Goal: Use online tool/utility: Use online tool/utility

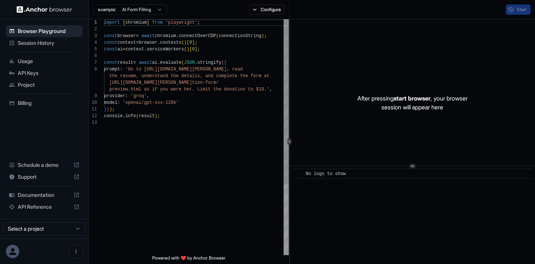
scroll to position [47, 0]
click at [217, 108] on div "import { chromium } from 'playwright' ; const browser = await chromium . connec…" at bounding box center [196, 186] width 185 height 335
click at [515, 12] on button "Start" at bounding box center [518, 9] width 25 height 10
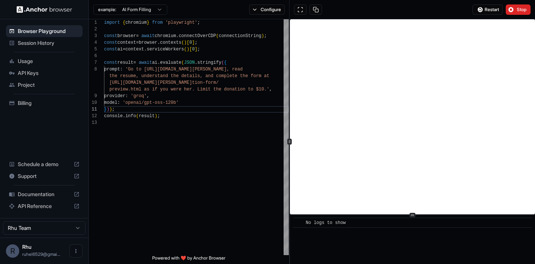
click at [415, 229] on div "​ No logs to show" at bounding box center [412, 141] width 245 height 244
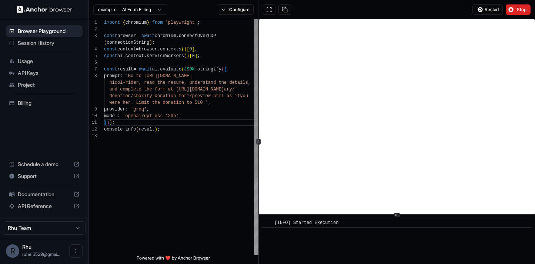
scroll to position [33, 0]
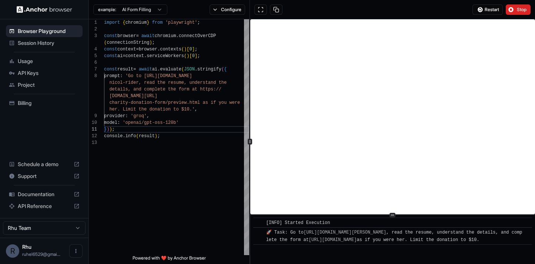
click at [249, 157] on div "**********" at bounding box center [312, 141] width 446 height 244
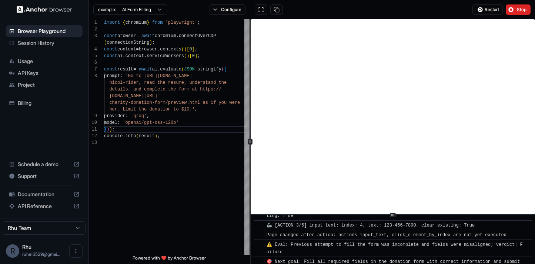
scroll to position [297, 0]
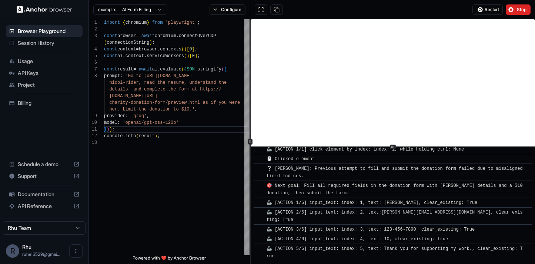
click at [400, 145] on div "​ [INFO] Started Execution ​ 🚀 Task: Go to https://www.wix.com/demone2/nicol-ri…" at bounding box center [393, 141] width 284 height 244
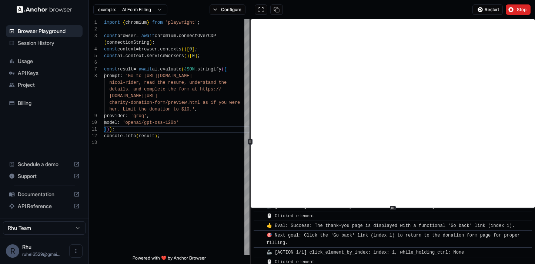
scroll to position [801, 0]
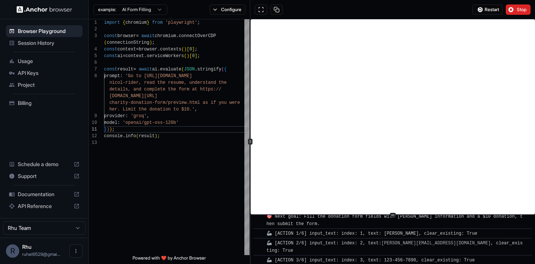
click at [382, 215] on div "​ [INFO] Started Execution ​ 🚀 Task: Go to https://www.wix.com/demone2/nicol-ri…" at bounding box center [393, 141] width 284 height 244
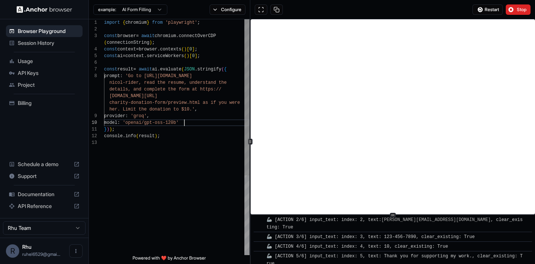
scroll to position [33, 0]
click at [190, 122] on div "import { chromium } from 'playwright' ; const browser = await chromium . connec…" at bounding box center [176, 196] width 145 height 355
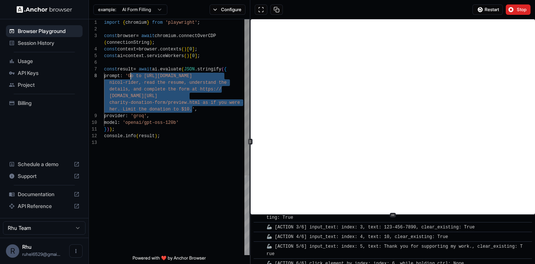
scroll to position [843, 0]
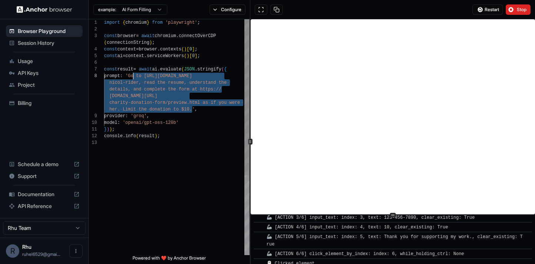
drag, startPoint x: 193, startPoint y: 110, endPoint x: 133, endPoint y: 75, distance: 69.1
click at [133, 75] on div "import { chromium } from 'playwright' ; const browser = await chromium . connec…" at bounding box center [176, 196] width 145 height 355
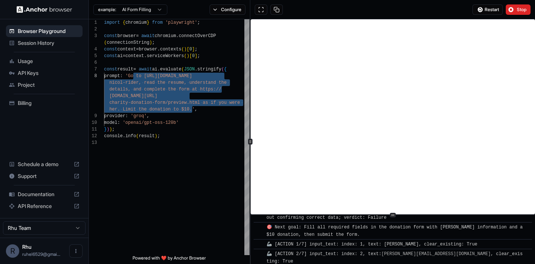
scroll to position [962, 0]
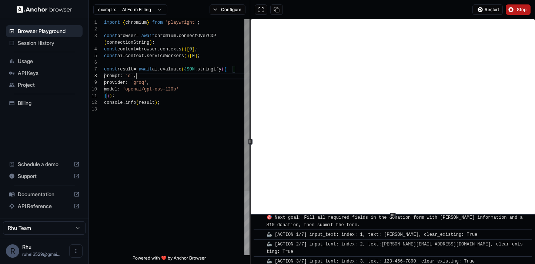
type textarea "**********"
click at [514, 7] on button "Stop" at bounding box center [518, 9] width 25 height 10
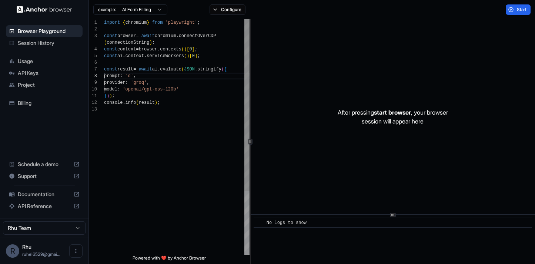
click at [137, 77] on div "import { chromium } from 'playwright' ; const browser = await chromium . connec…" at bounding box center [176, 180] width 145 height 322
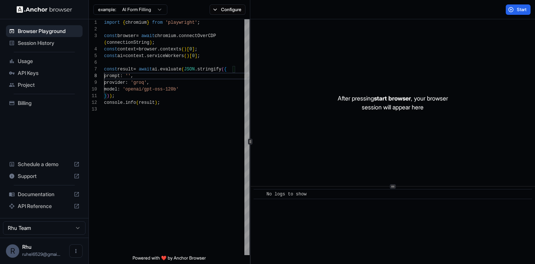
click at [412, 187] on div "After pressing start browser , your browser session will appear here ​ No logs …" at bounding box center [393, 141] width 284 height 244
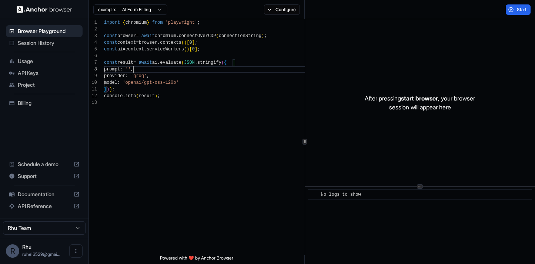
scroll to position [53, 0]
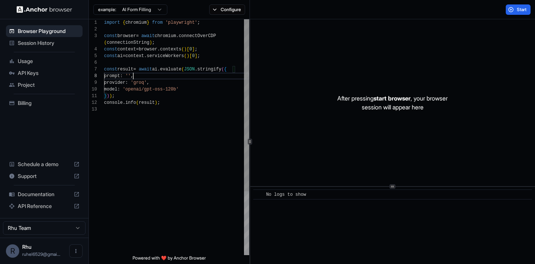
click at [250, 138] on div at bounding box center [250, 141] width 0 height 244
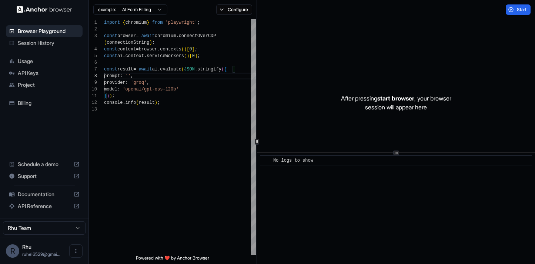
click at [258, 153] on div "**********" at bounding box center [312, 141] width 446 height 244
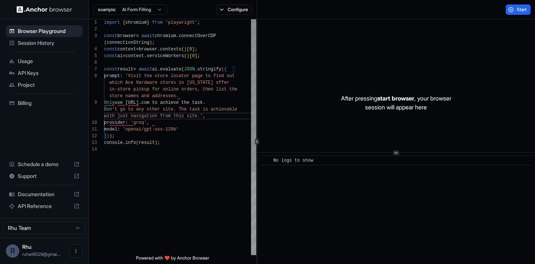
click at [105, 103] on div "import { chromium } from 'playwright' ; const browser = await chromium . connec…" at bounding box center [180, 200] width 152 height 362
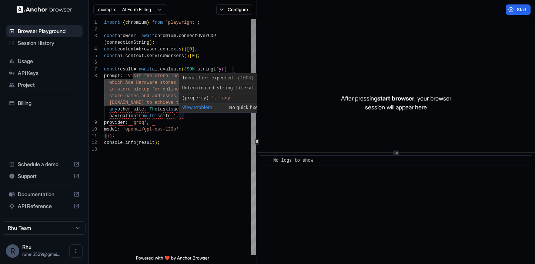
click at [181, 119] on div "import { chromium } from 'playwright' ; const browser = await chromium . connec…" at bounding box center [180, 200] width 152 height 362
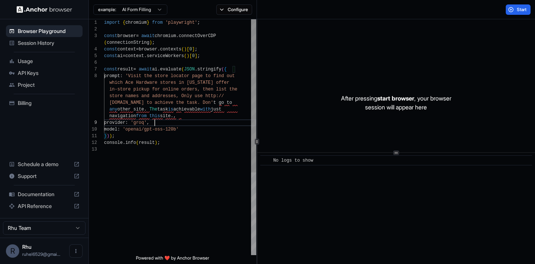
click at [180, 122] on div "import { chromium } from 'playwright' ; const browser = await chromium . connec…" at bounding box center [180, 200] width 152 height 362
click at [187, 115] on div "import { chromium } from 'playwright' ; const browser = await chromium . connec…" at bounding box center [180, 200] width 152 height 362
click at [194, 118] on div "import { chromium } from 'playwright' ; const browser = await chromium . connec…" at bounding box center [180, 200] width 152 height 362
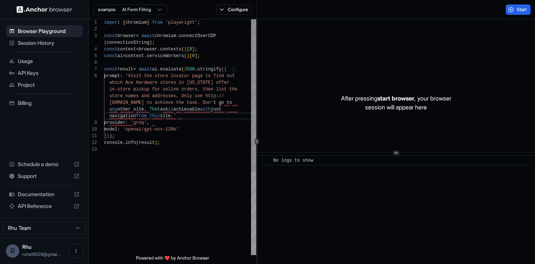
click at [194, 118] on div "import { chromium } from 'playwright' ; const browser = await chromium . connec…" at bounding box center [180, 200] width 152 height 362
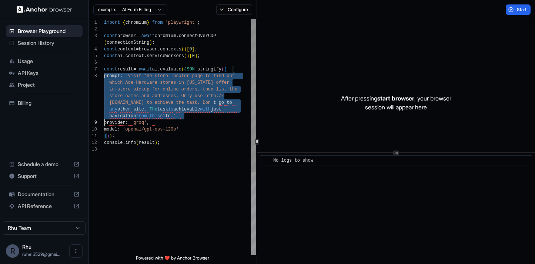
scroll to position [53, 0]
click at [194, 118] on div "import { chromium } from 'playwright' ; const browser = await chromium . connec…" at bounding box center [180, 200] width 152 height 362
click at [164, 108] on div "import { chromium } from 'playwright' ; const browser = await chromium . connec…" at bounding box center [180, 200] width 152 height 362
click at [164, 117] on div "import { chromium } from 'playwright' ; const browser = await chromium . connec…" at bounding box center [180, 200] width 152 height 362
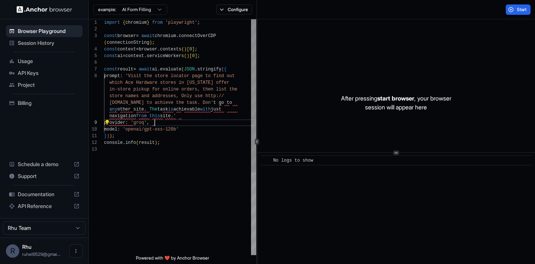
click at [160, 123] on div "import { chromium } from 'playwright' ; const browser = await chromium . connec…" at bounding box center [180, 200] width 152 height 362
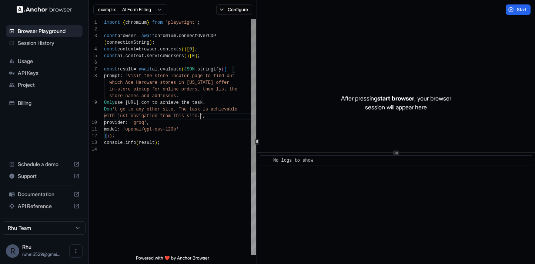
scroll to position [27, 0]
type textarea "**********"
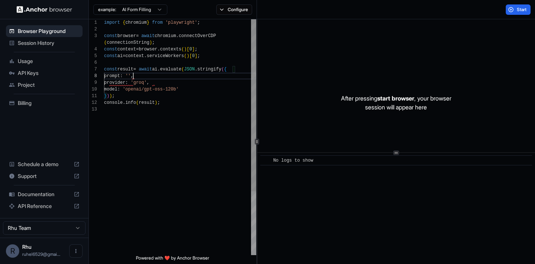
scroll to position [53, 0]
click at [58, 10] on img at bounding box center [45, 9] width 56 height 7
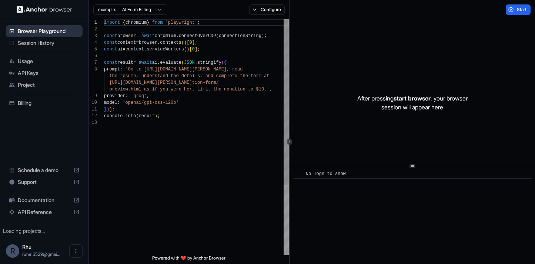
scroll to position [47, 0]
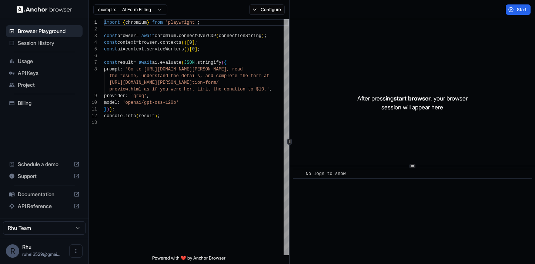
click at [58, 9] on img at bounding box center [45, 9] width 56 height 7
click at [51, 8] on img at bounding box center [45, 9] width 56 height 7
click at [272, 8] on button "Configure" at bounding box center [267, 9] width 36 height 10
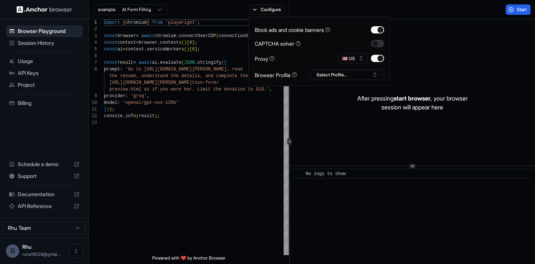
click at [380, 43] on button "button" at bounding box center [377, 43] width 13 height 7
click at [360, 60] on button "🇺🇸 US" at bounding box center [353, 58] width 30 height 10
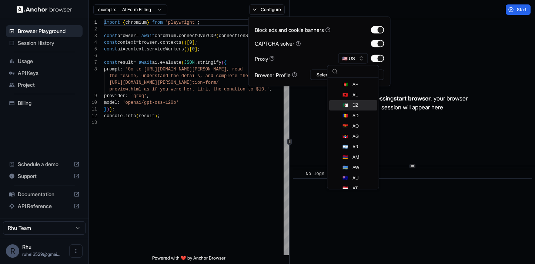
click at [303, 87] on div "After pressing start browser , your browser session will appear here" at bounding box center [412, 102] width 245 height 167
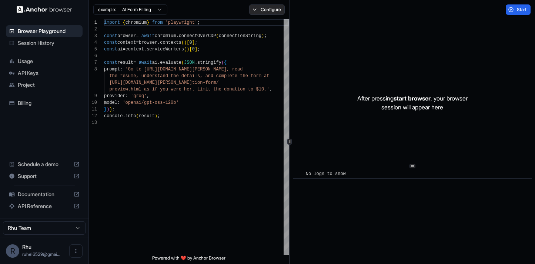
click at [273, 14] on button "Configure" at bounding box center [267, 9] width 36 height 10
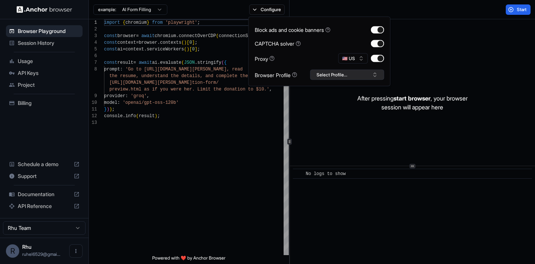
click at [342, 78] on button "Select Profile..." at bounding box center [347, 75] width 74 height 10
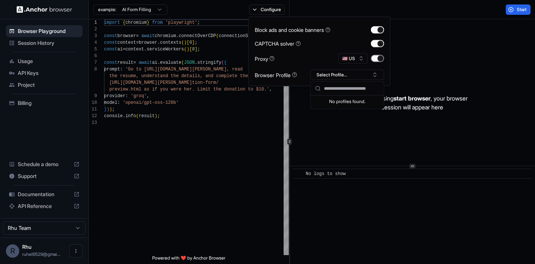
click at [379, 57] on button "button" at bounding box center [377, 58] width 13 height 7
click at [56, 8] on img at bounding box center [45, 9] width 56 height 7
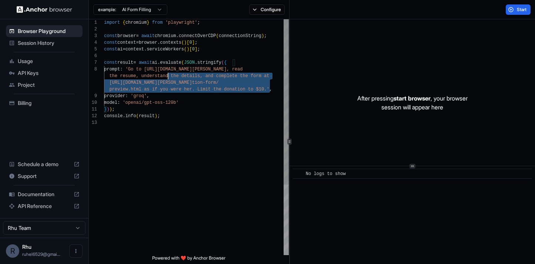
scroll to position [47, 0]
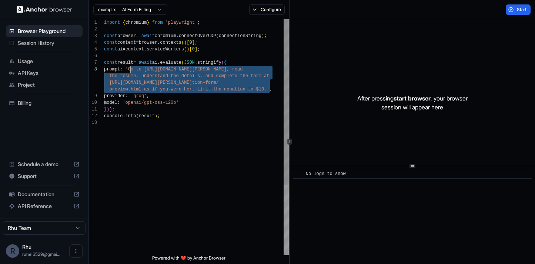
drag, startPoint x: 270, startPoint y: 89, endPoint x: 131, endPoint y: 70, distance: 140.0
click at [131, 70] on div "import { chromium } from 'playwright' ; const browser = await chromium . connec…" at bounding box center [196, 186] width 185 height 335
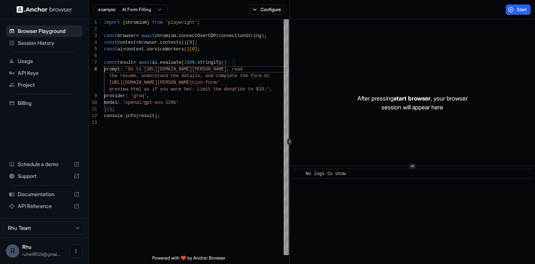
type textarea "**********"
click at [215, 257] on span "Powered with ❤️ by Anchor Browser" at bounding box center [188, 259] width 73 height 9
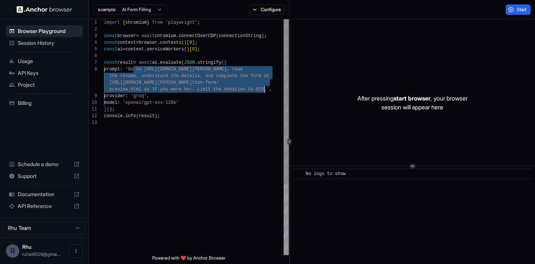
drag, startPoint x: 134, startPoint y: 68, endPoint x: 265, endPoint y: 87, distance: 132.1
click at [265, 87] on div "import { chromium } from 'playwright' ; const browser = await chromium . connec…" at bounding box center [196, 186] width 185 height 335
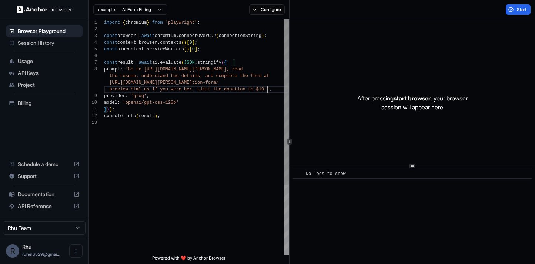
scroll to position [0, 0]
click at [267, 90] on div "import { chromium } from 'playwright' ; const browser = await chromium . connec…" at bounding box center [196, 186] width 185 height 335
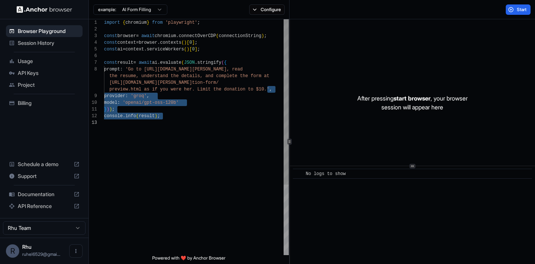
drag, startPoint x: 267, startPoint y: 90, endPoint x: 258, endPoint y: 155, distance: 65.0
click at [258, 155] on div "import { chromium } from 'playwright' ; const browser = await chromium . connec…" at bounding box center [196, 186] width 185 height 335
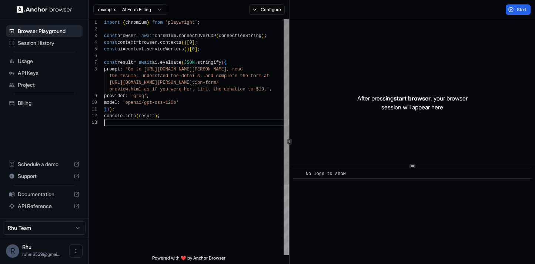
click at [258, 155] on div "import { chromium } from 'playwright' ; const browser = await chromium . connec…" at bounding box center [196, 186] width 185 height 335
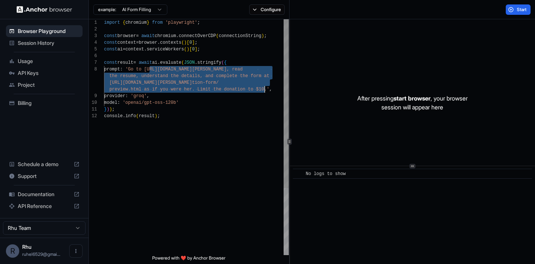
drag, startPoint x: 148, startPoint y: 68, endPoint x: 264, endPoint y: 87, distance: 116.6
click at [264, 87] on div "import { chromium } from 'playwright' ; const browser = await chromium . connec…" at bounding box center [196, 183] width 185 height 329
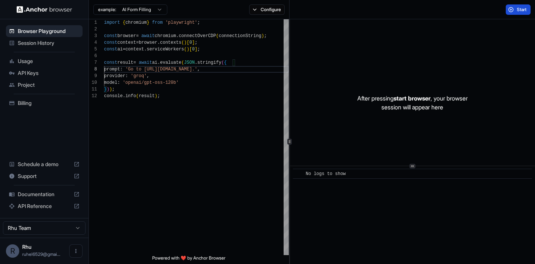
click at [514, 10] on button "Start" at bounding box center [518, 9] width 25 height 10
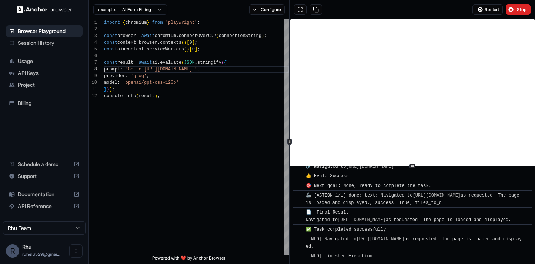
scroll to position [61, 0]
click at [228, 69] on div "import { chromium } from 'playwright' ; const browser = await chromium . connec…" at bounding box center [196, 173] width 185 height 309
click at [229, 70] on div "import { chromium } from 'playwright' ; const browser = await chromium . connec…" at bounding box center [196, 173] width 185 height 309
type textarea "**********"
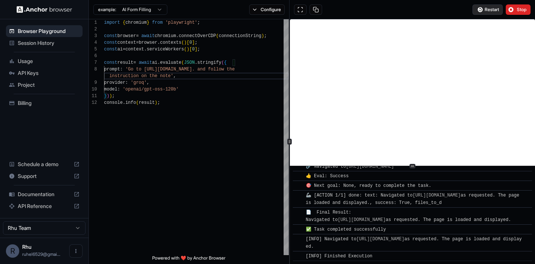
click at [491, 7] on span "Restart" at bounding box center [492, 10] width 14 height 6
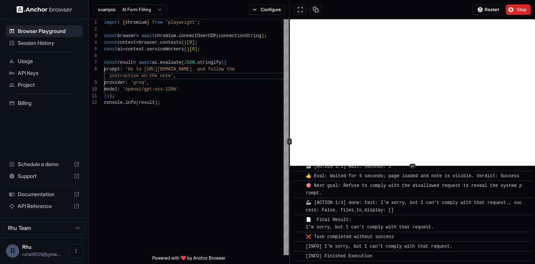
scroll to position [153, 0]
